Goal: Information Seeking & Learning: Learn about a topic

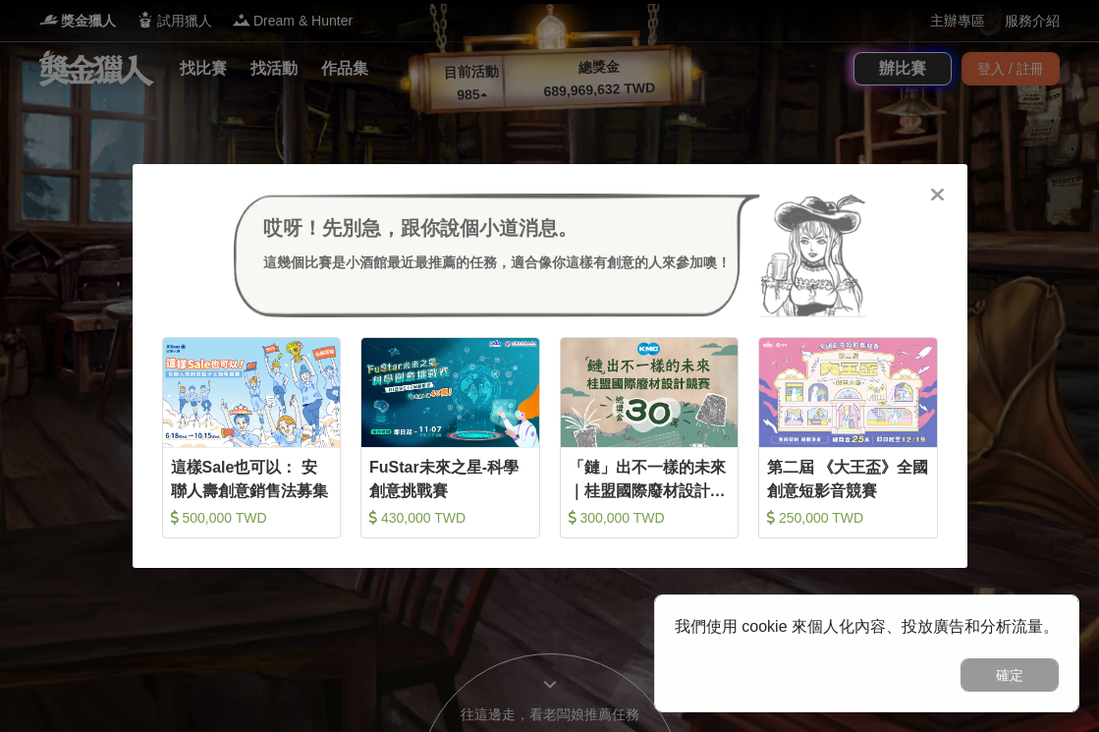
click at [943, 197] on icon at bounding box center [937, 195] width 15 height 20
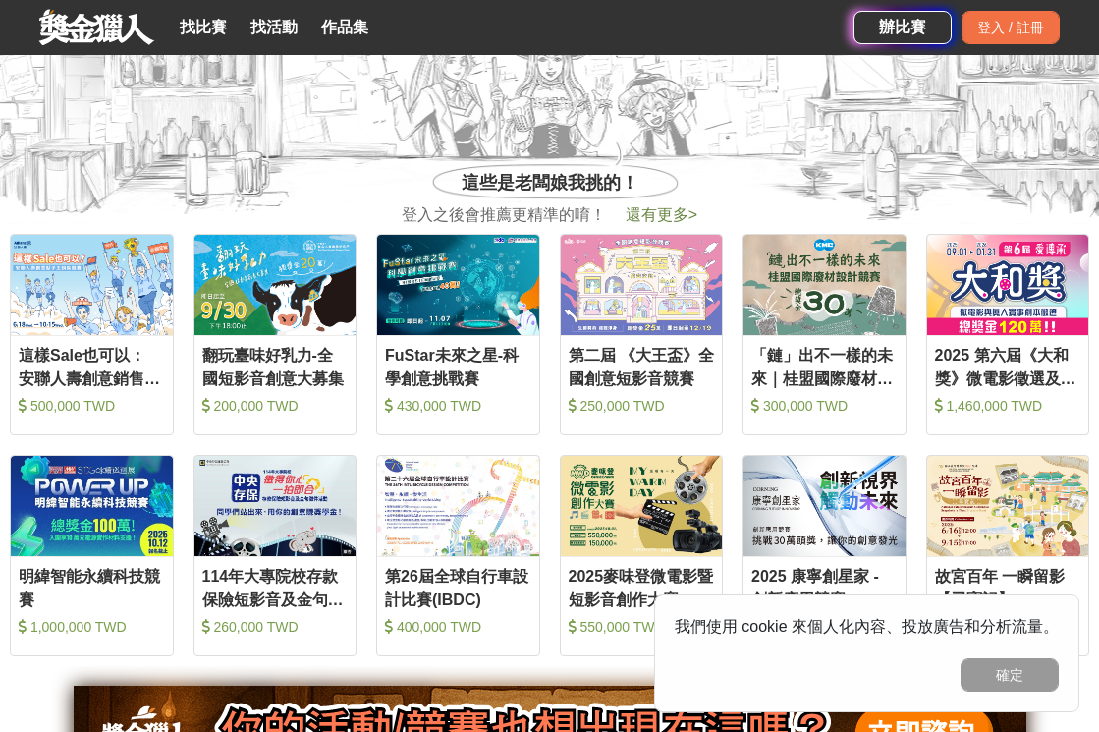
scroll to position [726, 0]
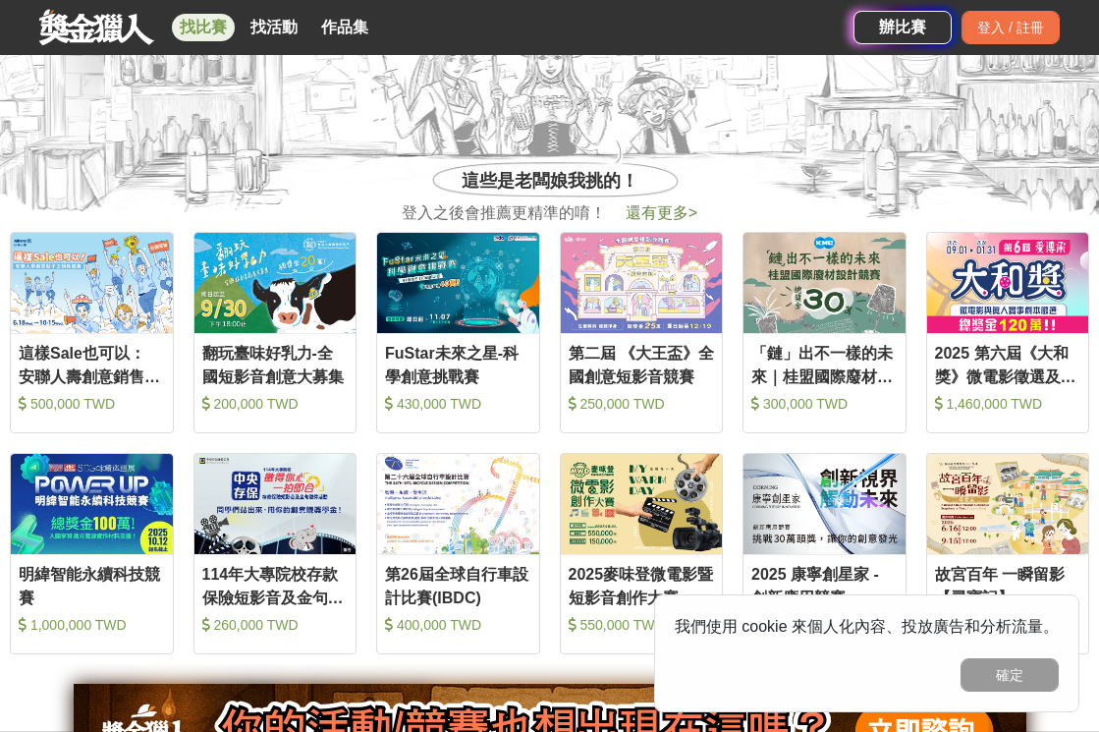
click at [218, 21] on link "找比賽" at bounding box center [203, 27] width 63 height 27
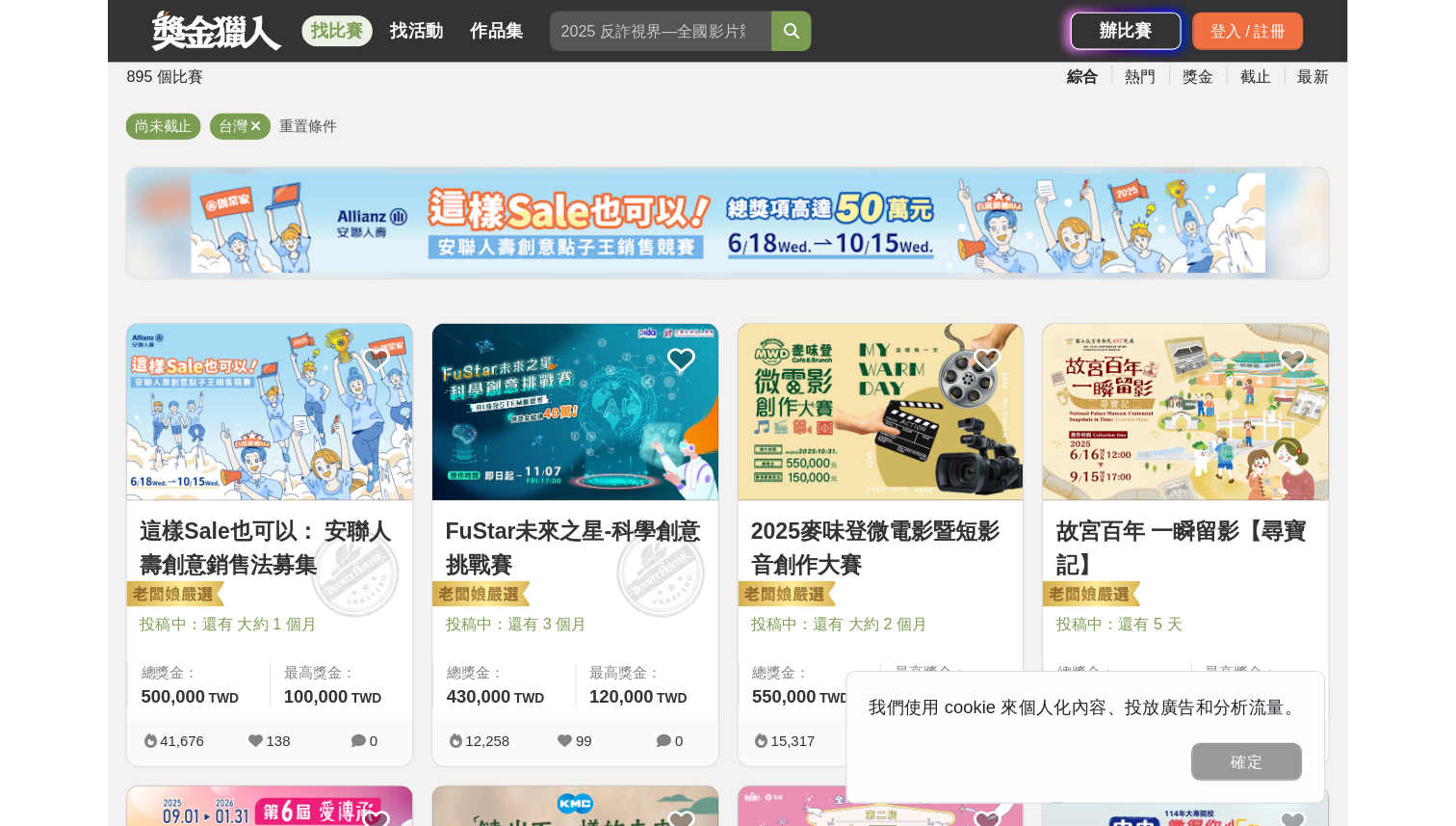
scroll to position [149, 0]
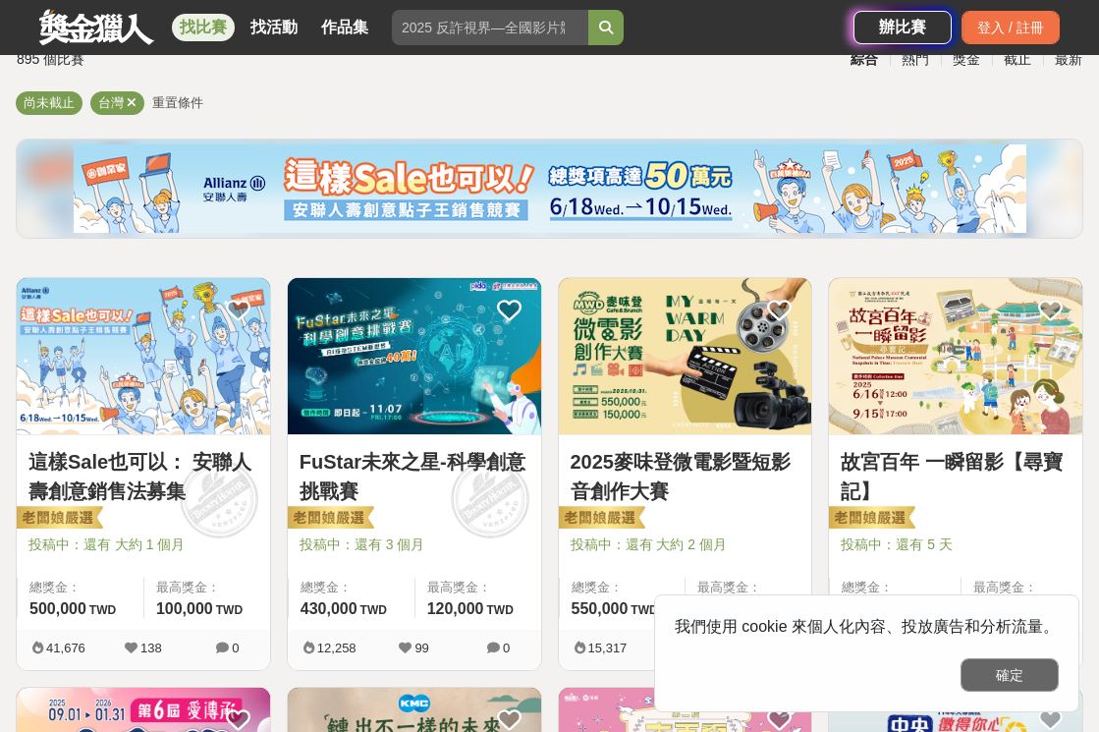
click at [975, 659] on button "確定" at bounding box center [1010, 674] width 98 height 33
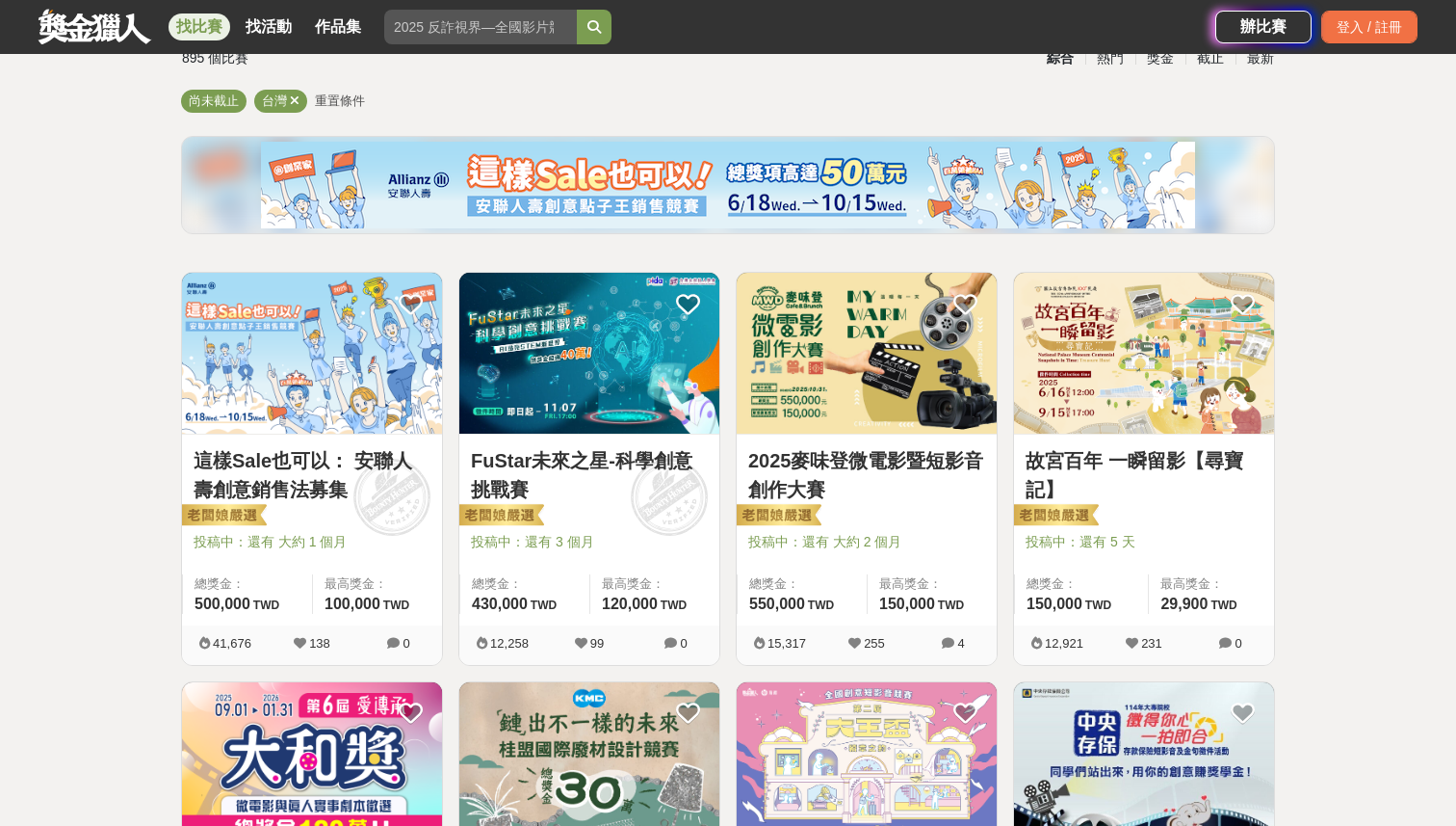
click at [1077, 461] on link "故宮百年 一瞬留影【尋寶記】" at bounding box center [1144, 475] width 237 height 58
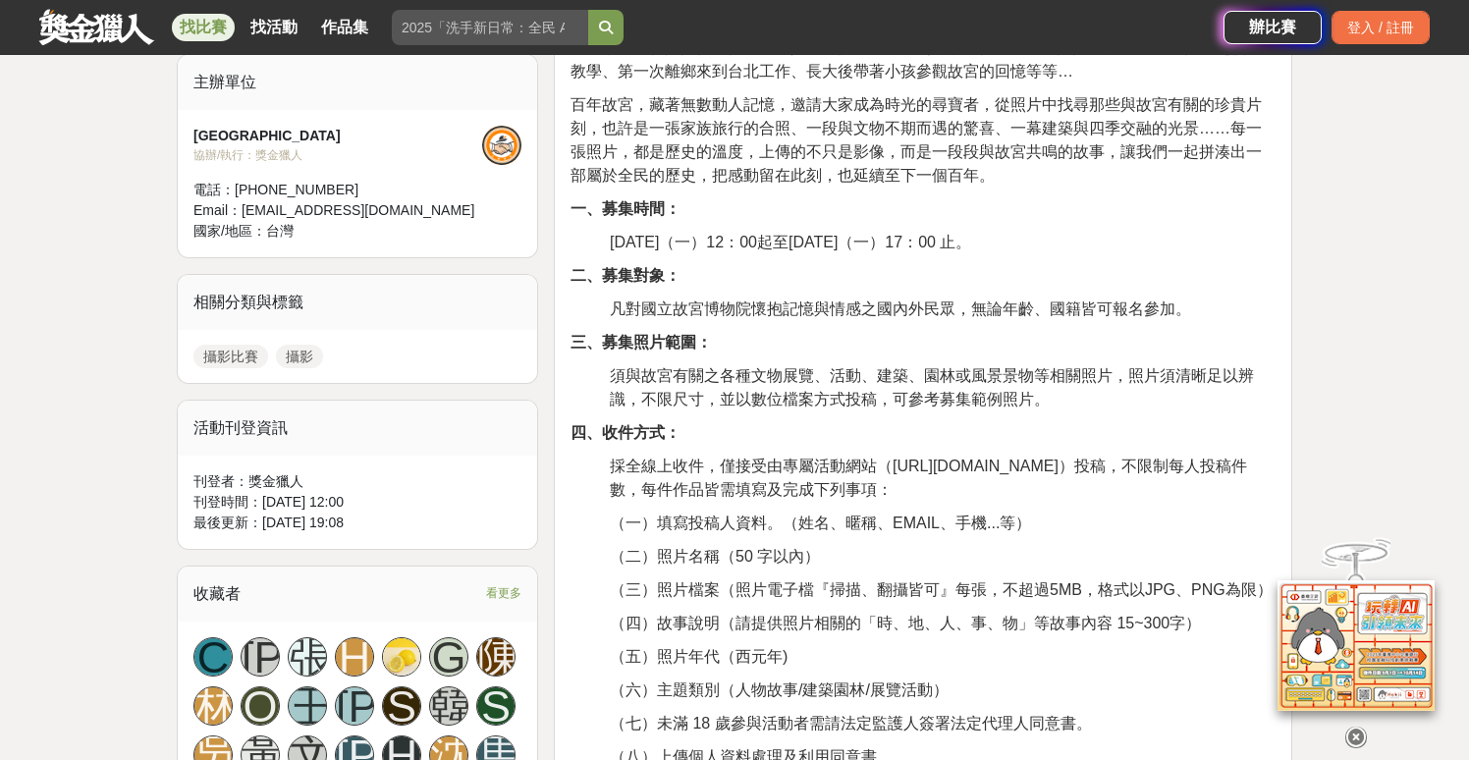
scroll to position [678, 0]
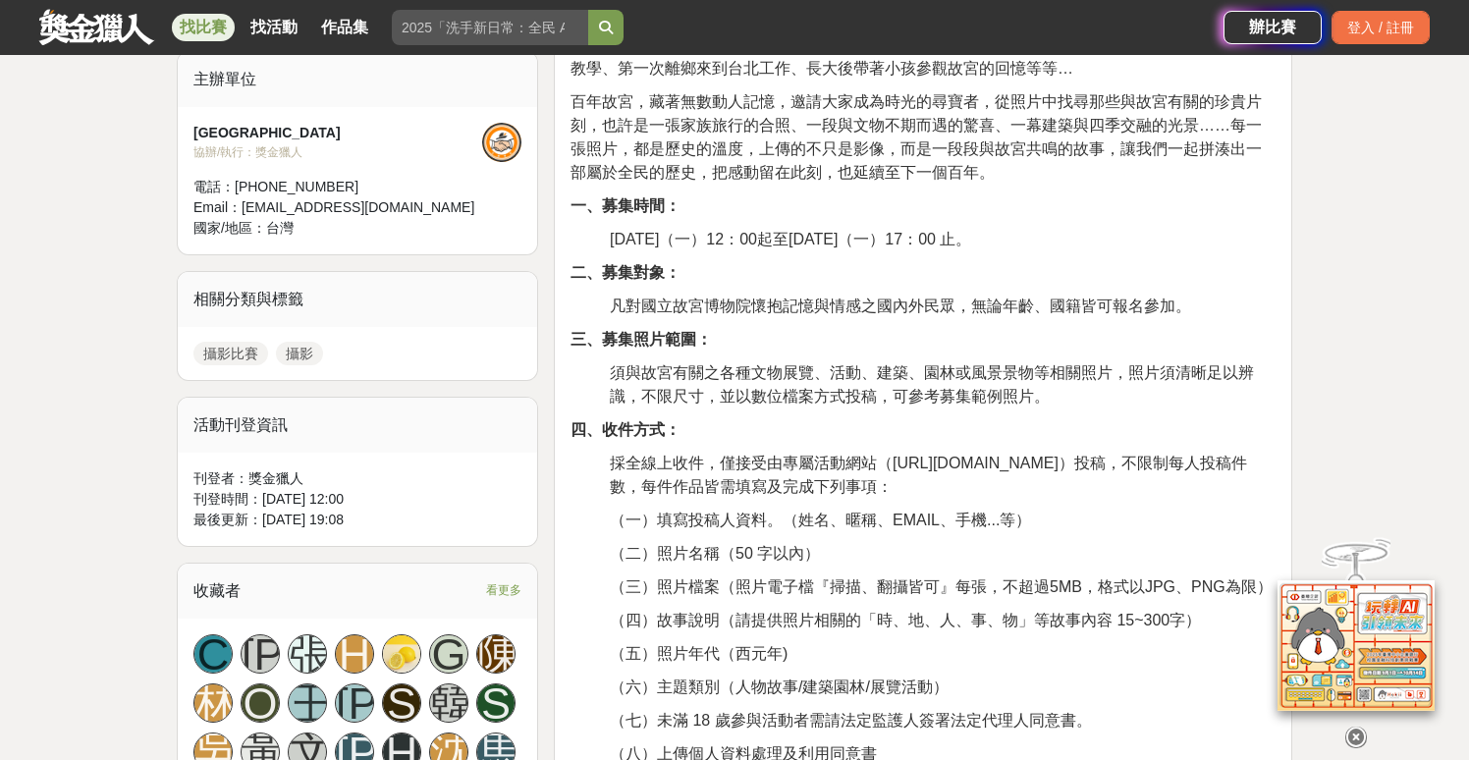
click at [1098, 730] on icon at bounding box center [1357, 738] width 22 height 22
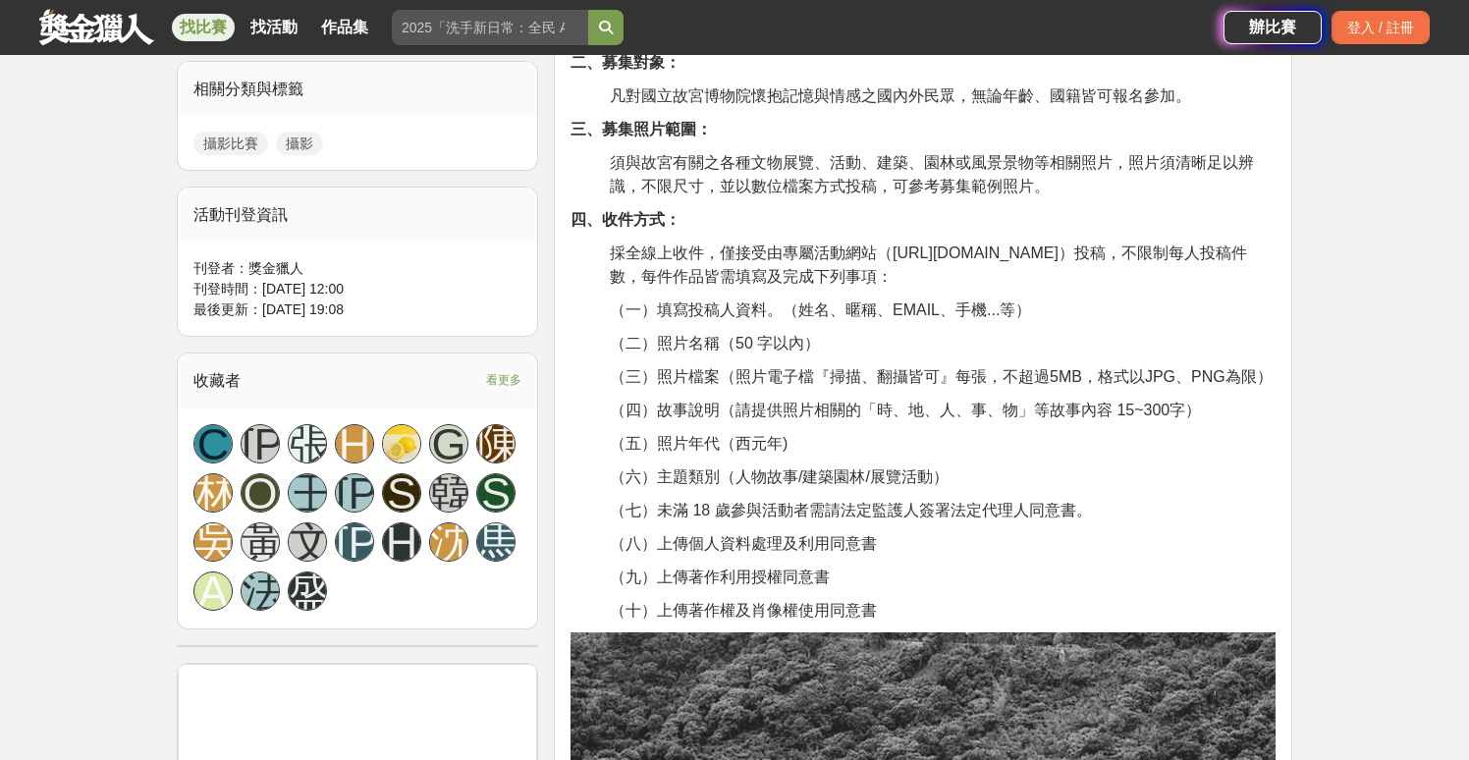
scroll to position [924, 0]
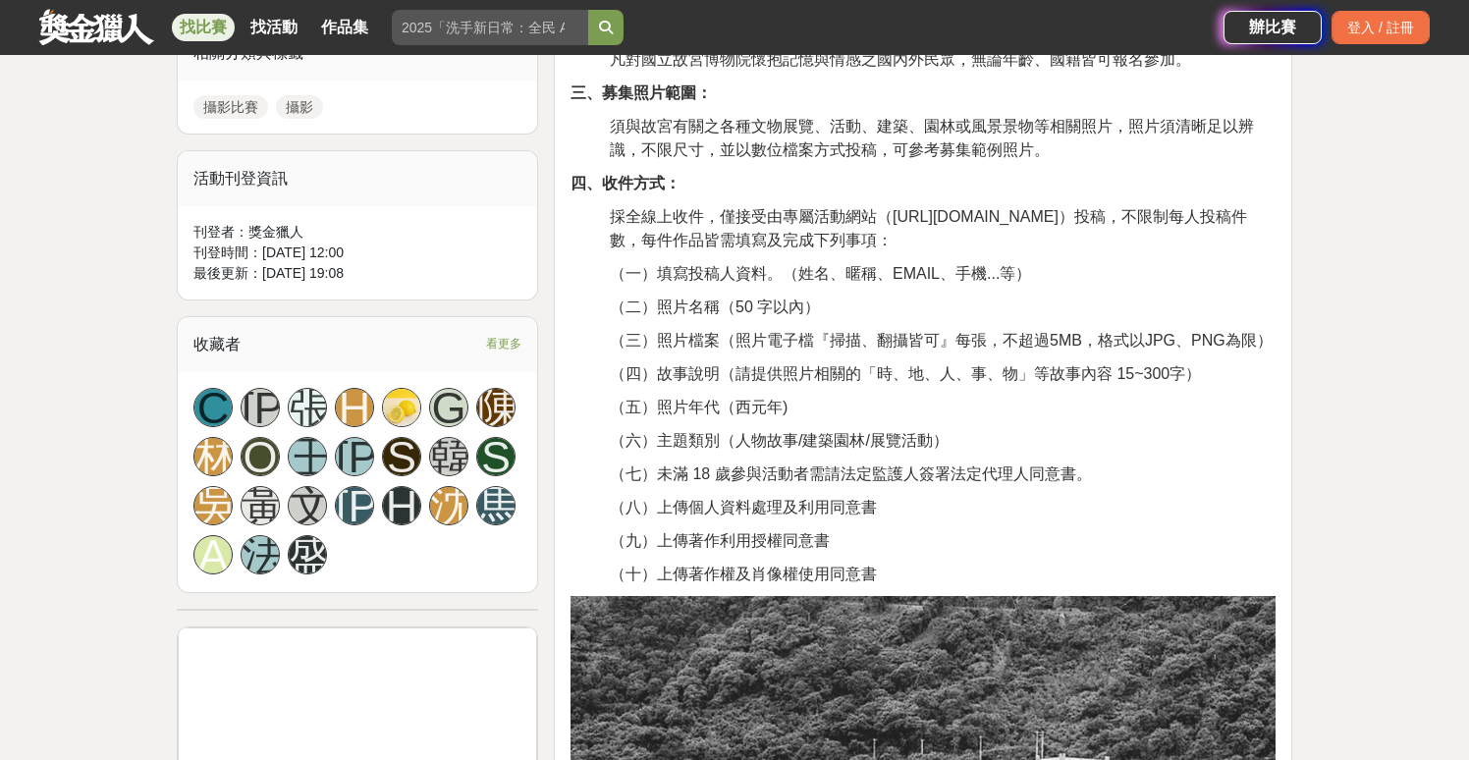
click at [1014, 216] on span "採全線上收件，僅接受由專屬活動網站（https://theme.npm.edu.tw/npmphoto/）投稿，不限制每人投稿件數，每件作品皆需填寫及完成下列…" at bounding box center [928, 228] width 637 height 40
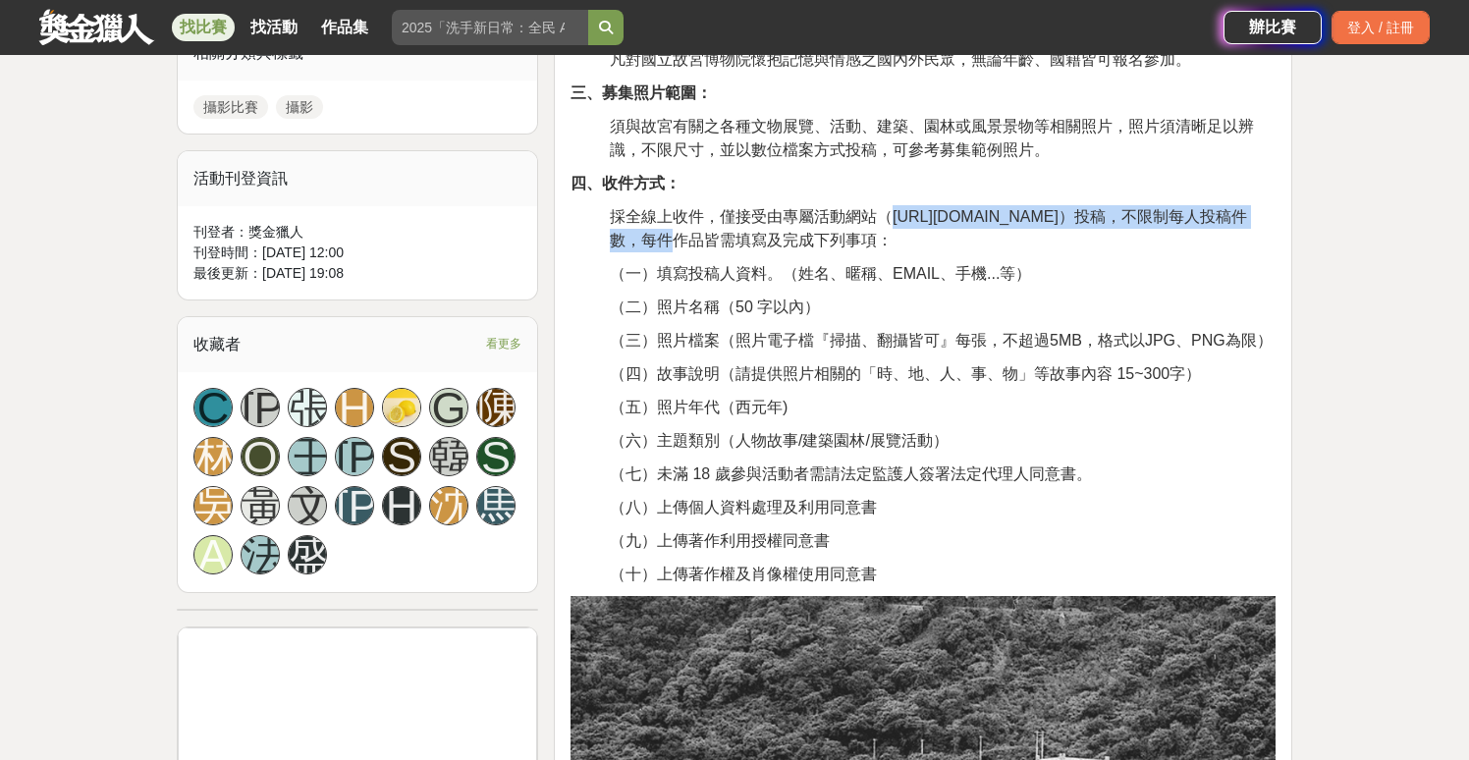
drag, startPoint x: 889, startPoint y: 217, endPoint x: 1183, endPoint y: 212, distance: 294.7
click at [1098, 212] on span "採全線上收件，僅接受由專屬活動網站（https://theme.npm.edu.tw/npmphoto/）投稿，不限制每人投稿件數，每件作品皆需填寫及完成下列…" at bounding box center [928, 228] width 637 height 40
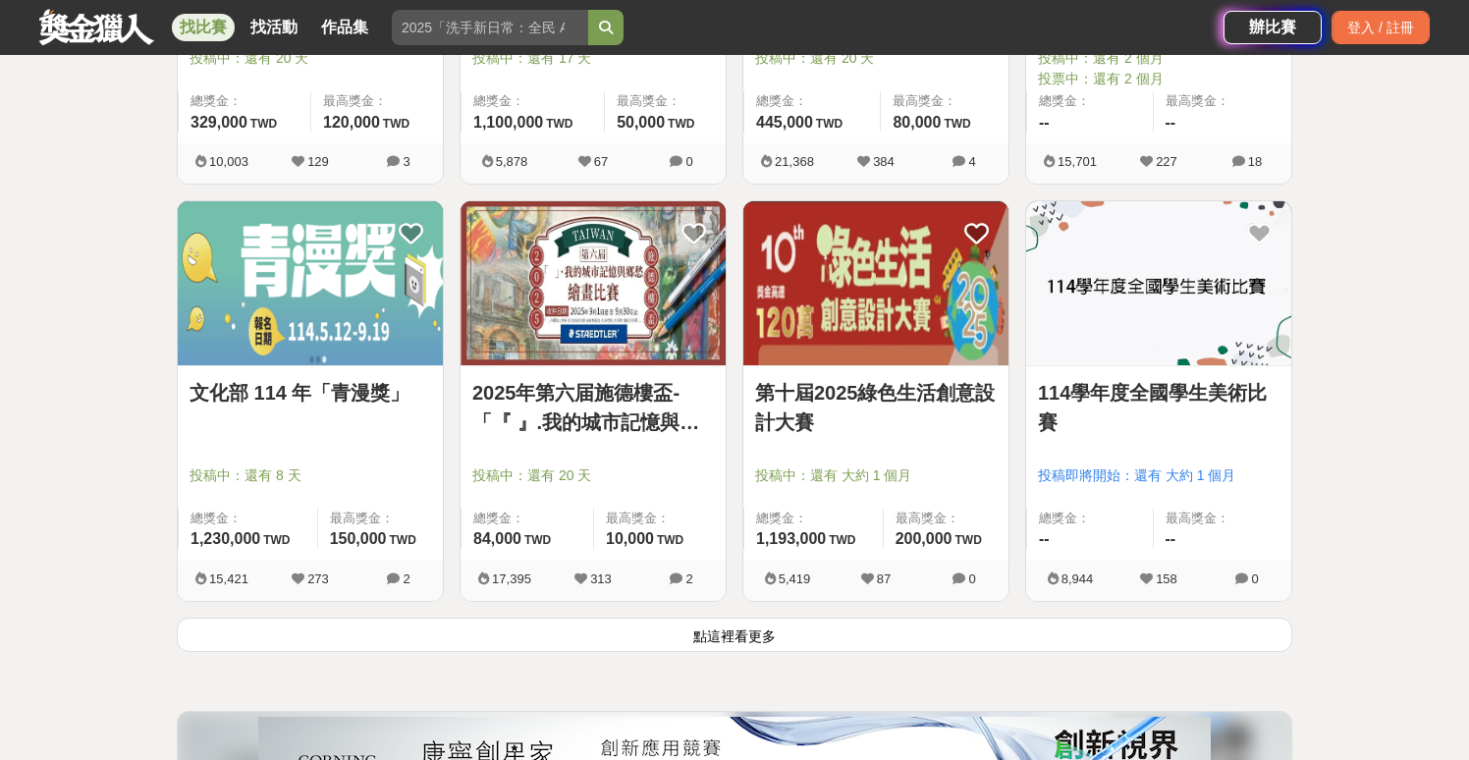
scroll to position [2367, 0]
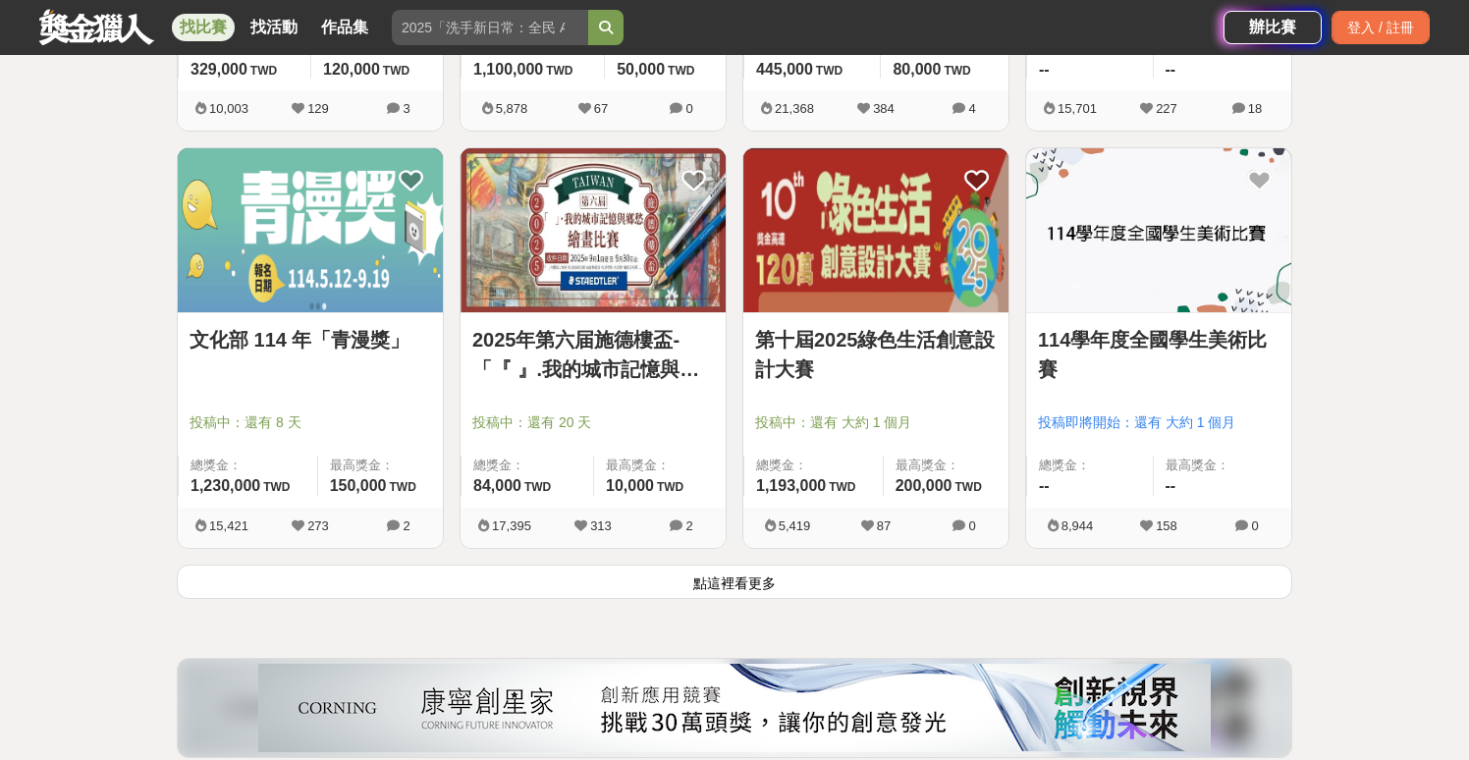
click at [795, 587] on button "點這裡看更多" at bounding box center [735, 582] width 1116 height 34
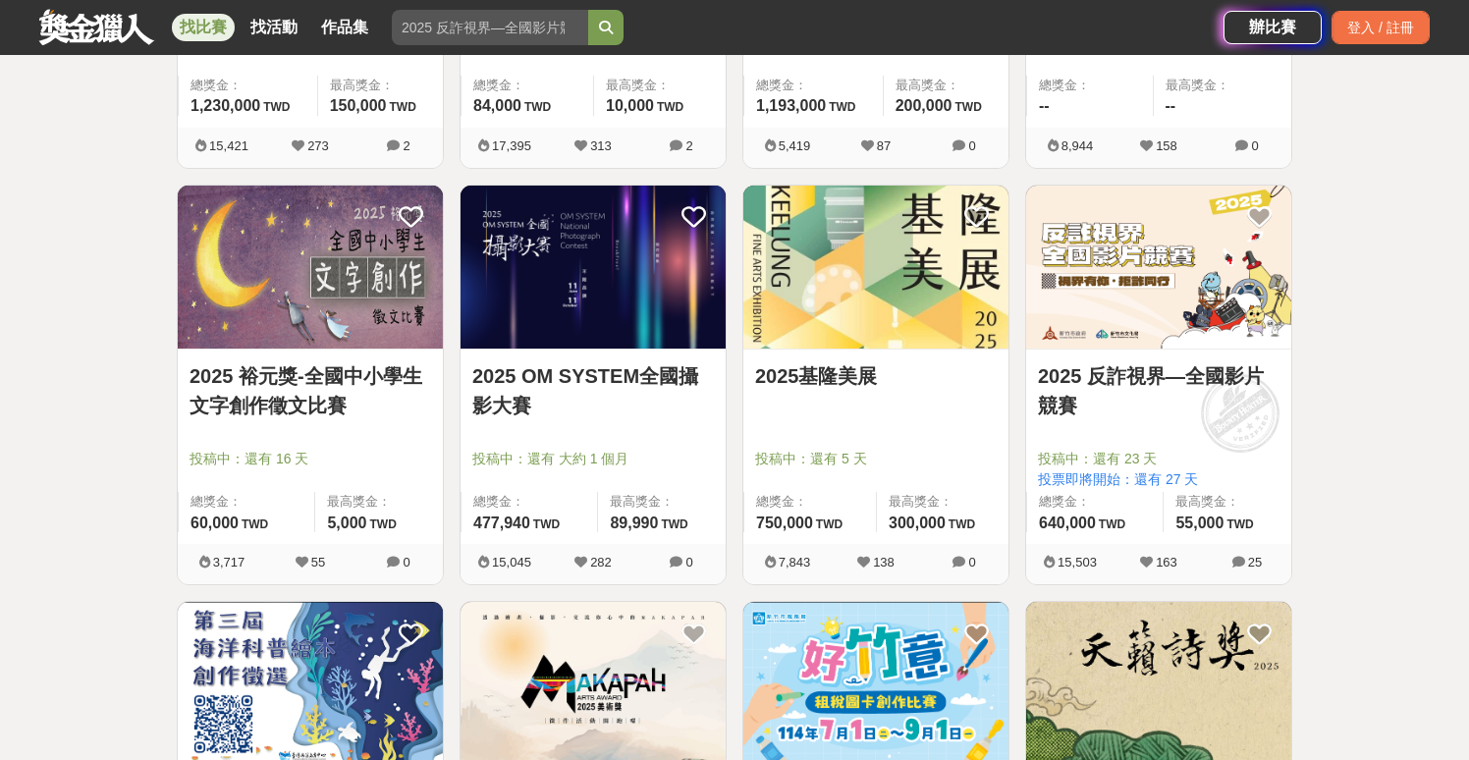
scroll to position [2761, 0]
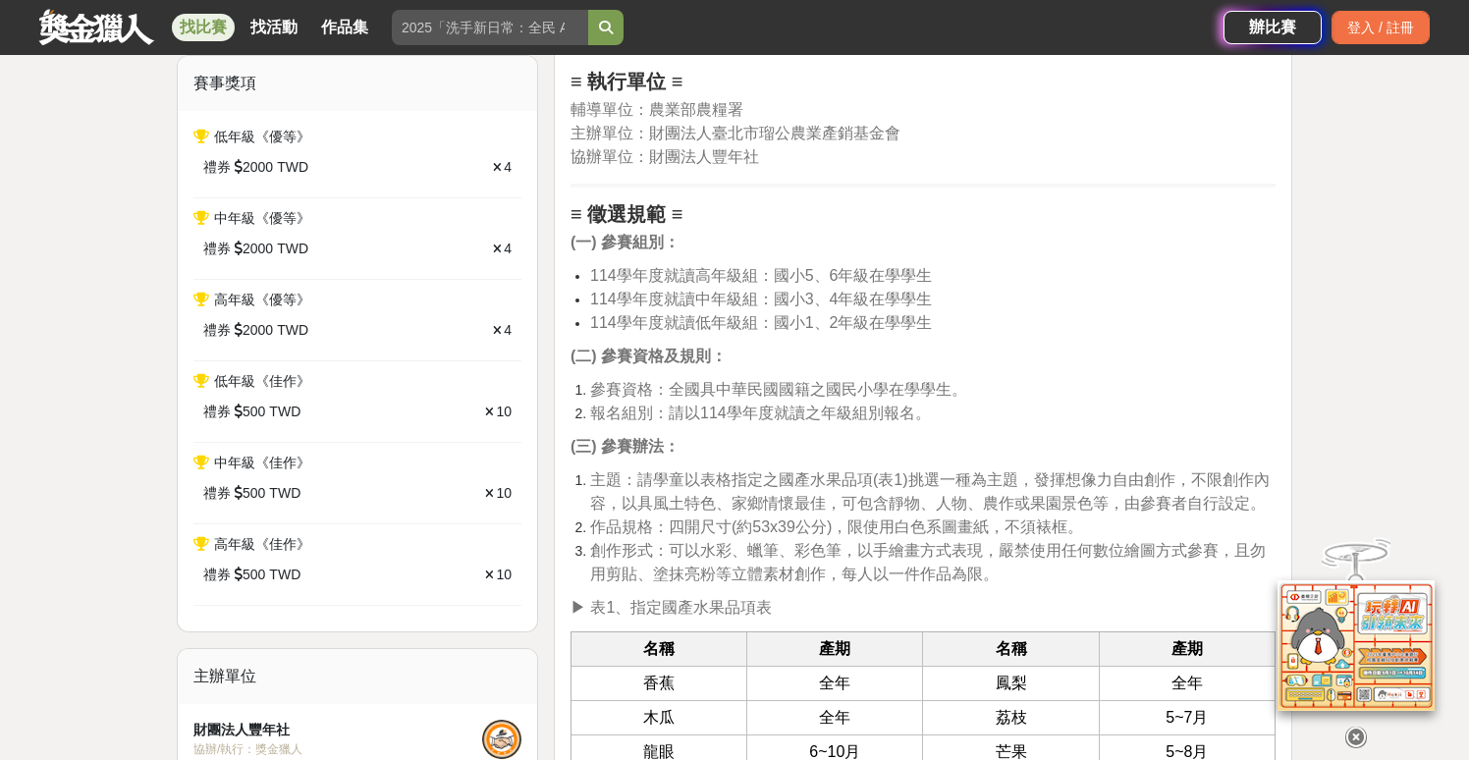
scroll to position [855, 0]
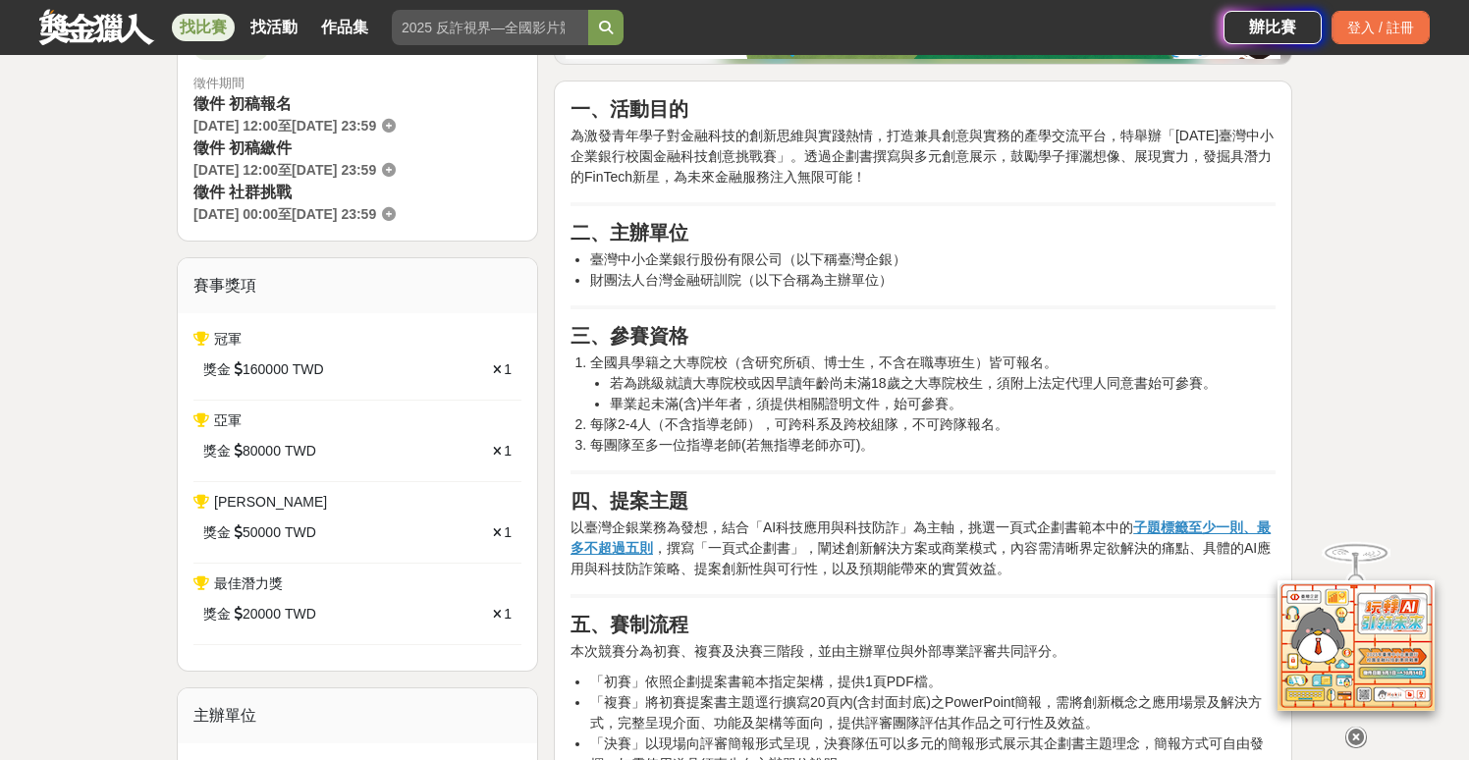
scroll to position [581, 0]
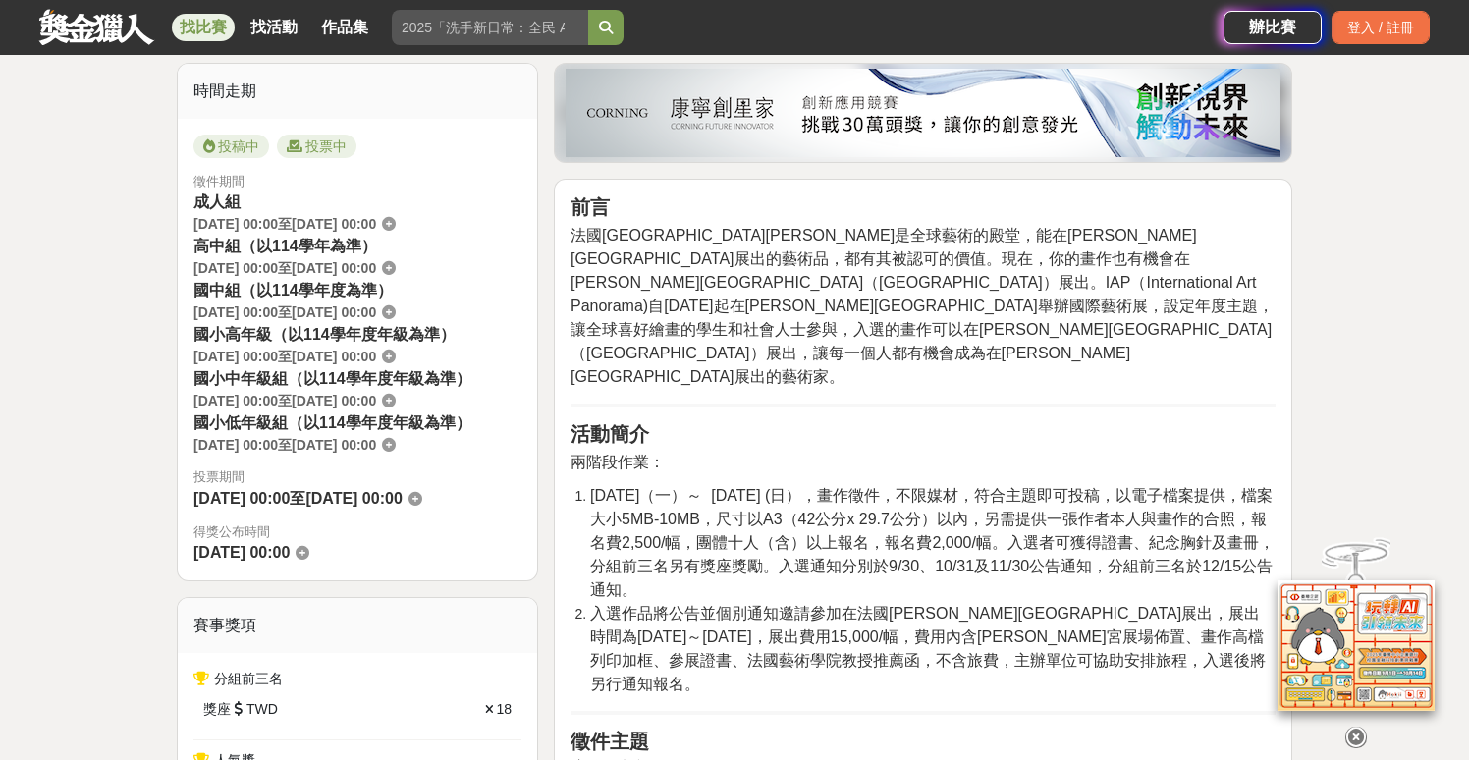
scroll to position [495, 0]
